Goal: Navigation & Orientation: Find specific page/section

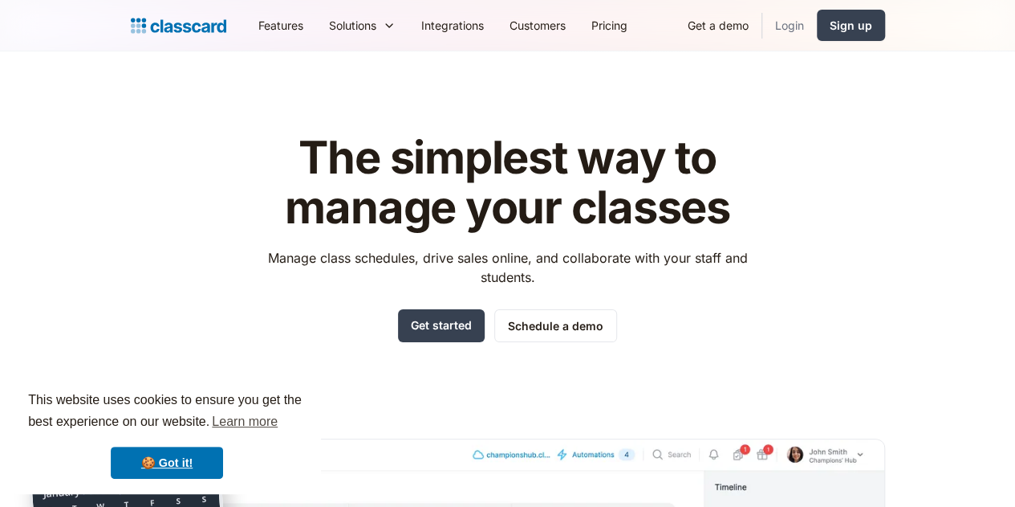
click at [817, 20] on link "Login" at bounding box center [790, 25] width 55 height 36
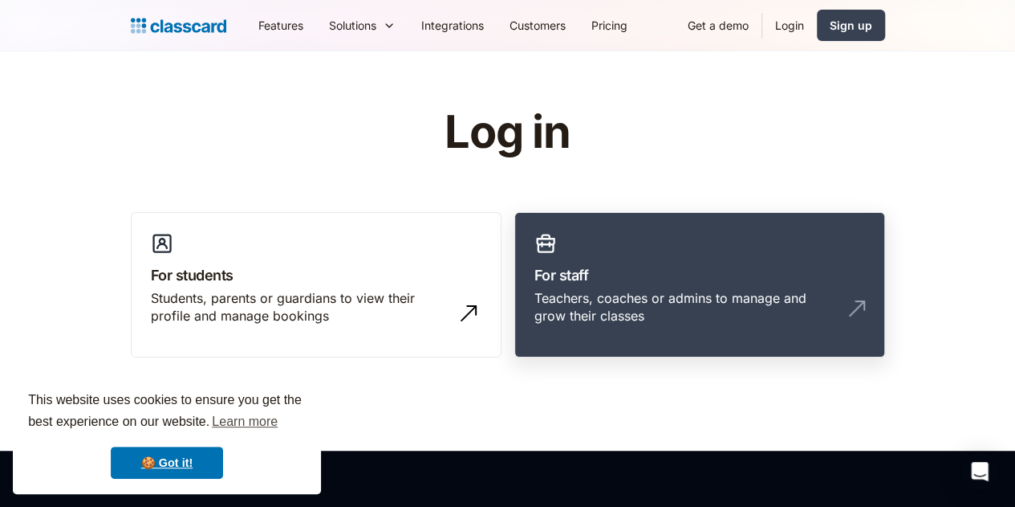
click at [657, 279] on h3 "For staff" at bounding box center [700, 275] width 331 height 22
